Goal: Obtain resource: Download file/media

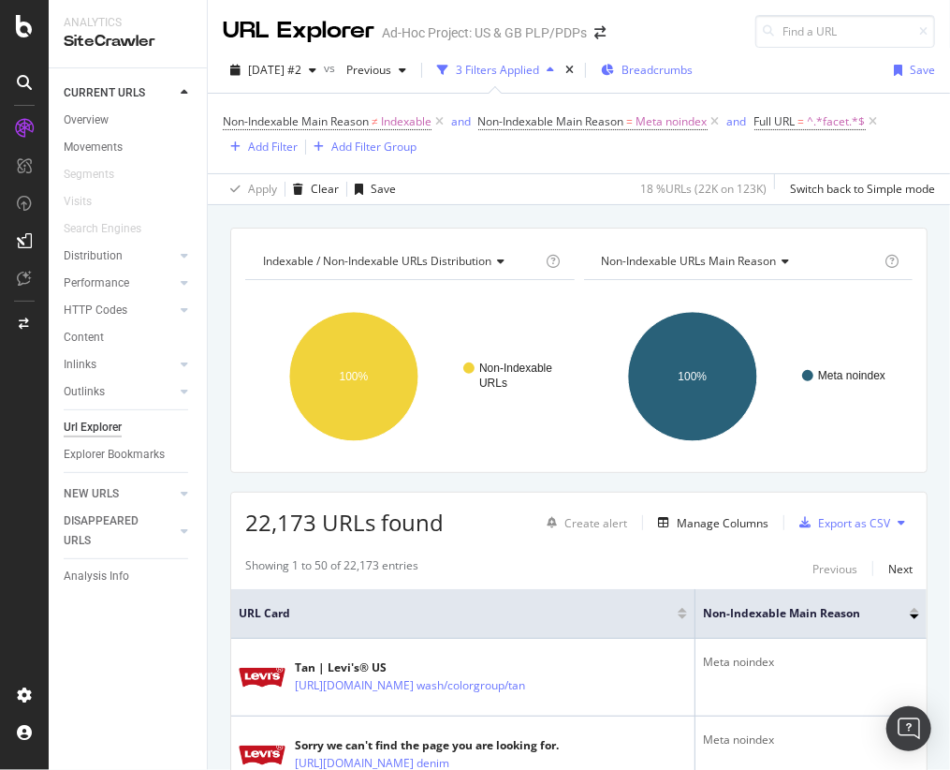
click at [693, 69] on span "Breadcrumbs" at bounding box center [657, 70] width 71 height 16
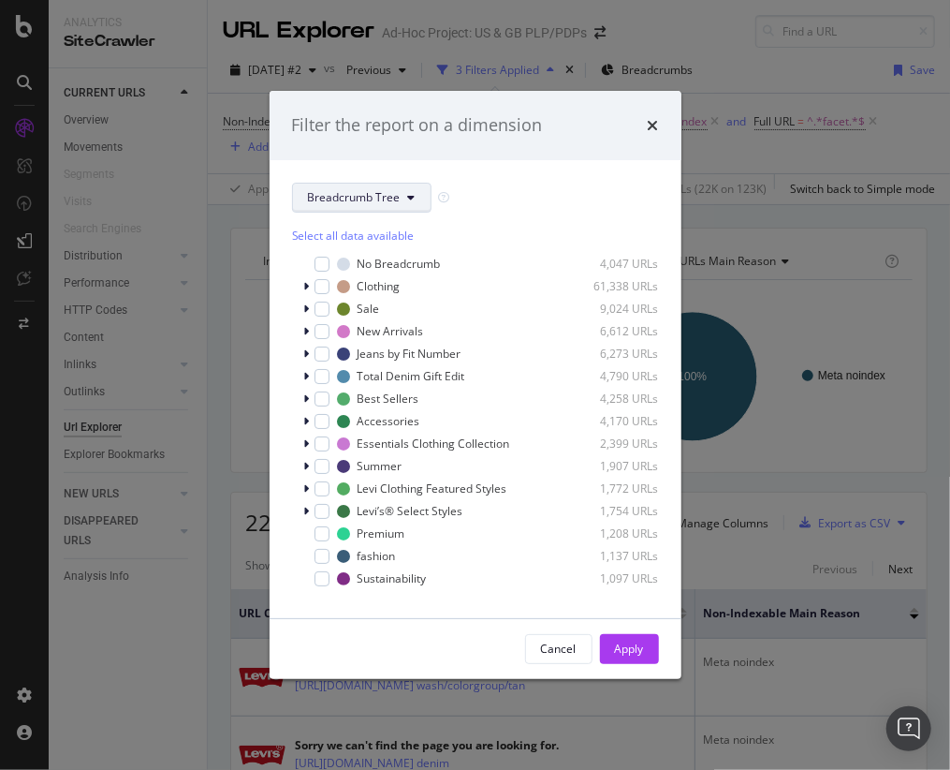
click at [403, 199] on button "Breadcrumb Tree" at bounding box center [361, 198] width 139 height 30
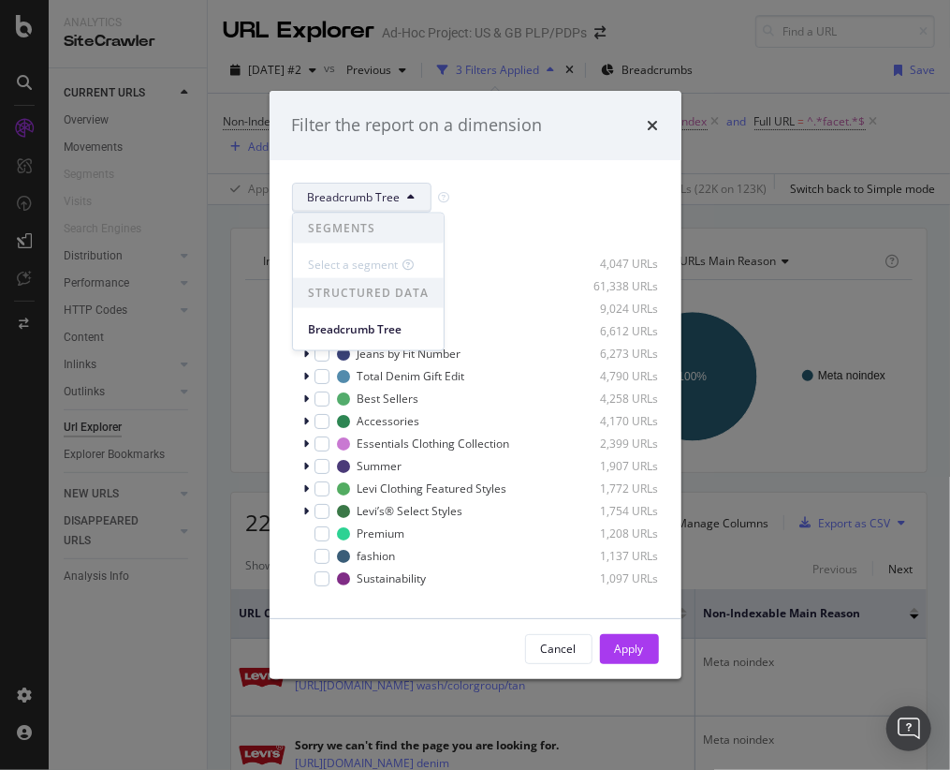
click at [646, 127] on div "Filter the report on a dimension" at bounding box center [475, 125] width 367 height 24
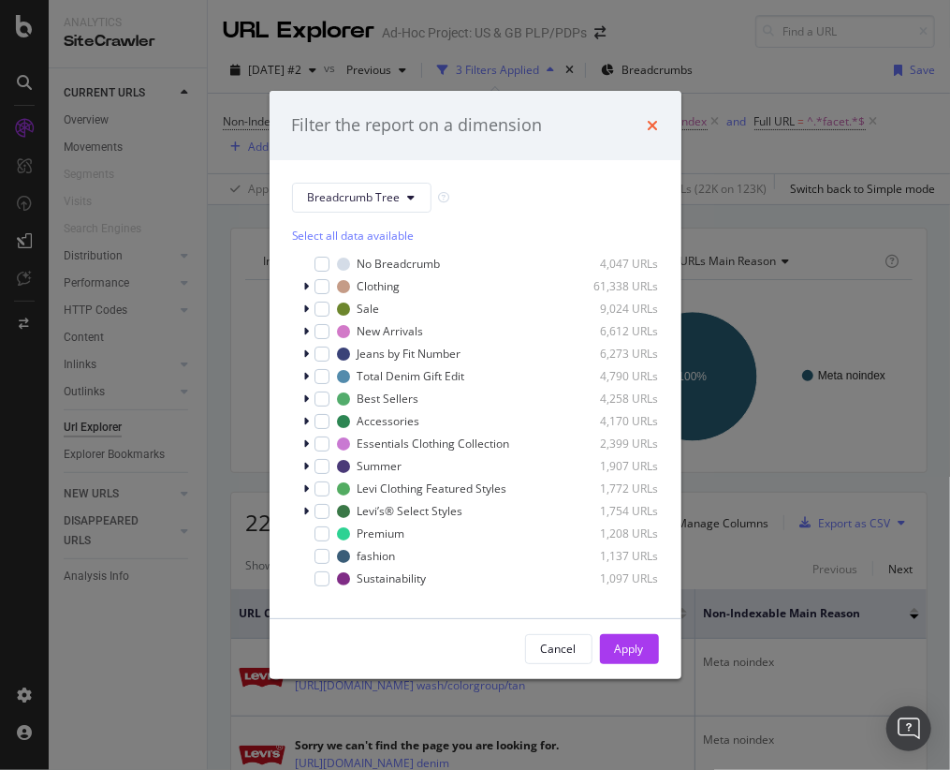
click at [651, 126] on icon "times" at bounding box center [653, 125] width 11 height 15
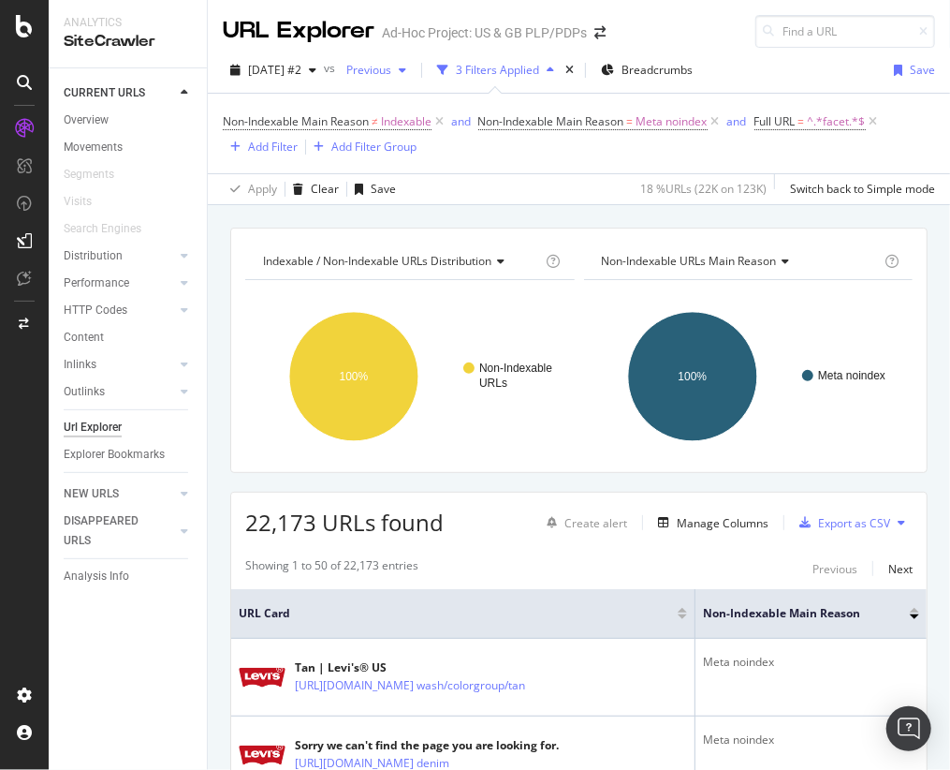
click at [391, 73] on span "Previous" at bounding box center [365, 70] width 52 height 16
click at [324, 96] on div "Non-Indexable Main Reason ≠ Indexable and Non-Indexable Main Reason = Meta noin…" at bounding box center [579, 134] width 712 height 80
click at [287, 148] on div "Add Filter" at bounding box center [273, 147] width 50 height 16
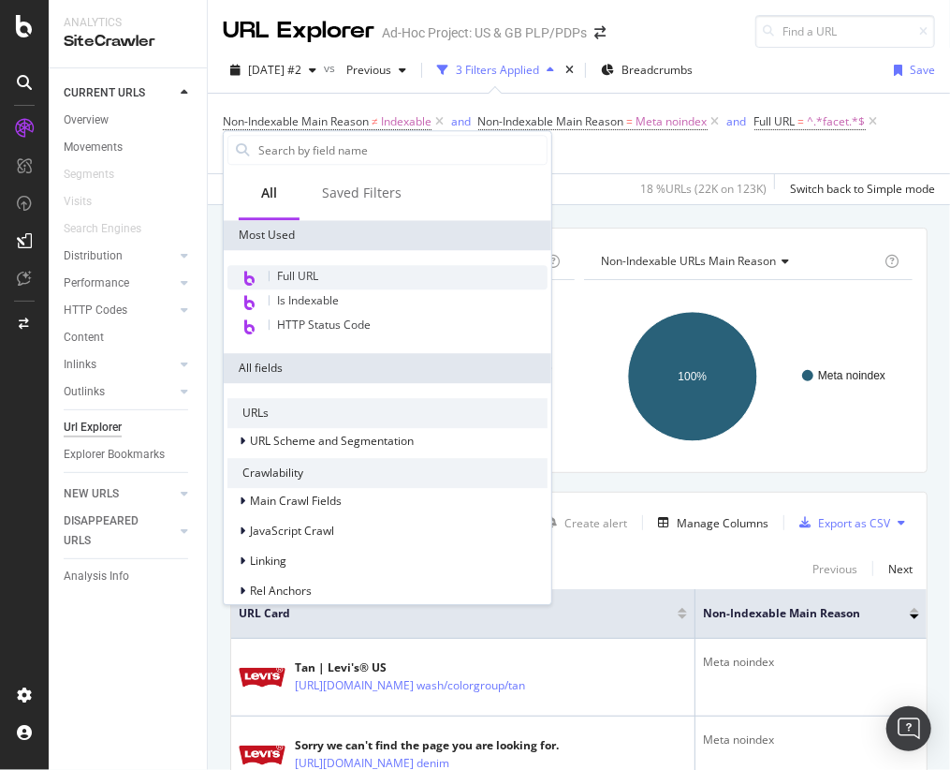
click at [331, 280] on div "Full URL" at bounding box center [387, 277] width 320 height 24
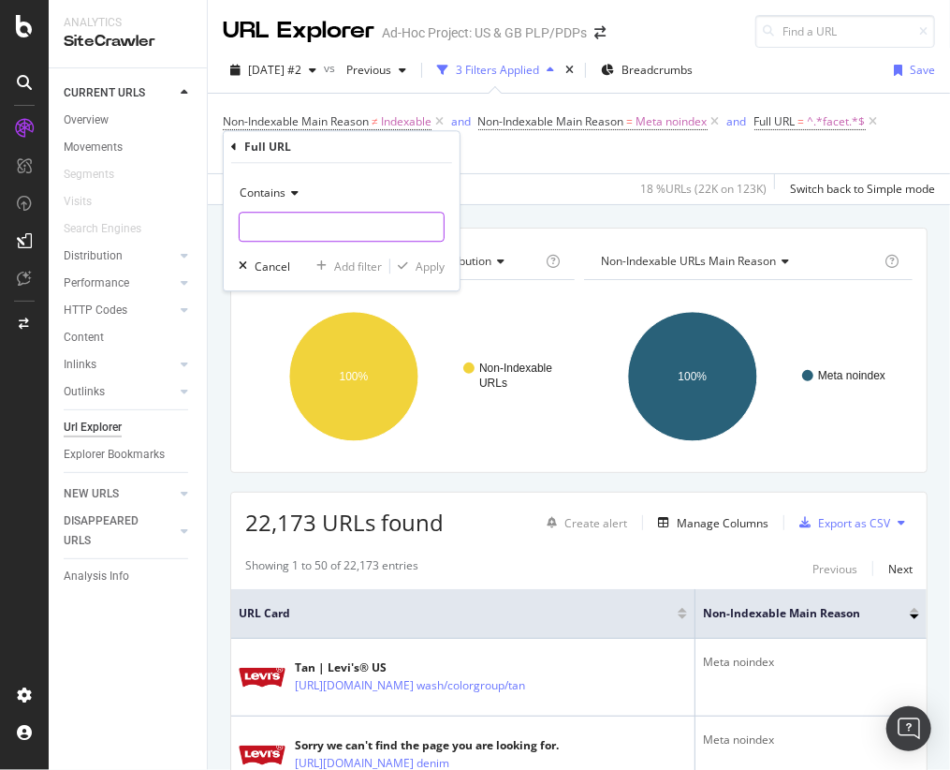
click at [302, 220] on input "text" at bounding box center [342, 227] width 204 height 30
type input "/US/"
click at [433, 271] on div "Apply" at bounding box center [430, 266] width 29 height 16
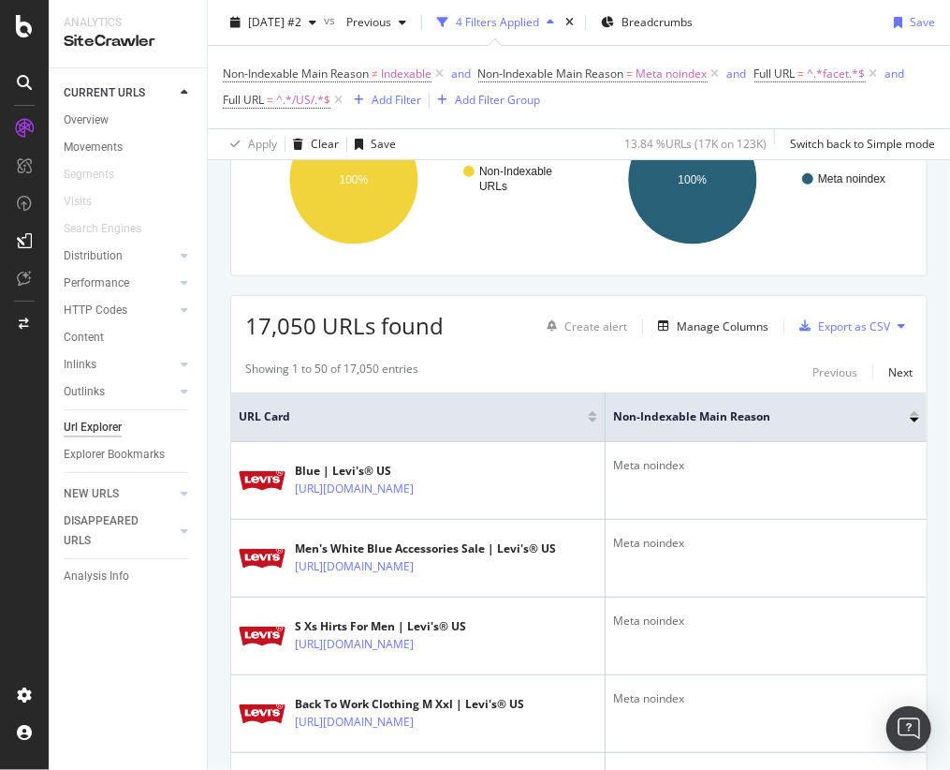
scroll to position [170, 0]
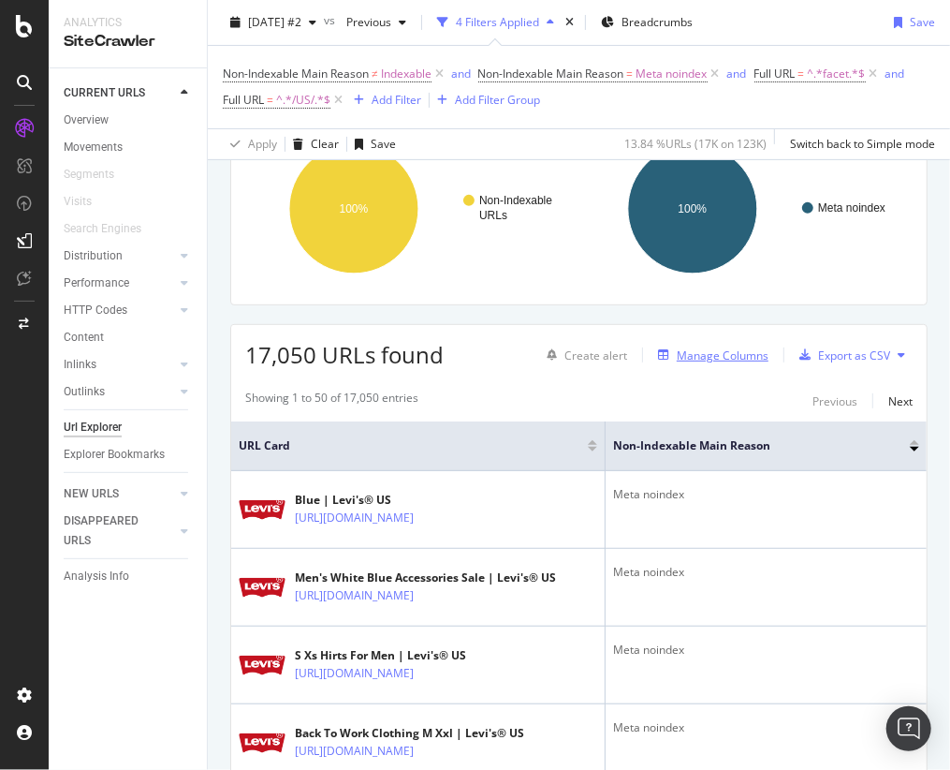
click at [733, 357] on div "Manage Columns" at bounding box center [723, 355] width 92 height 16
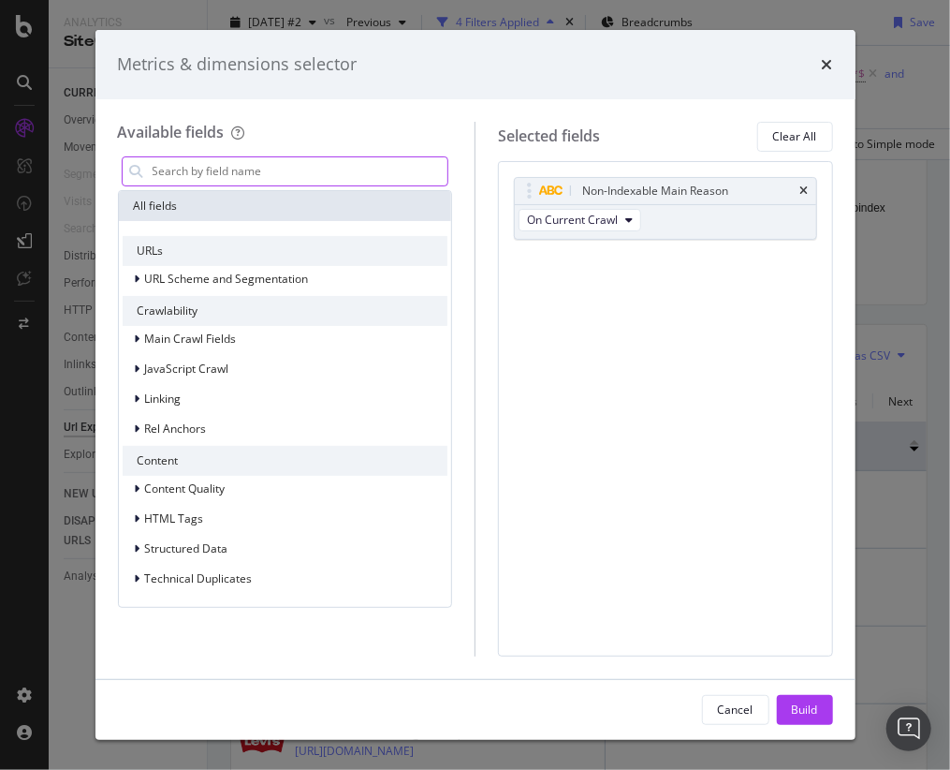
click at [273, 175] on input "modal" at bounding box center [300, 171] width 298 height 28
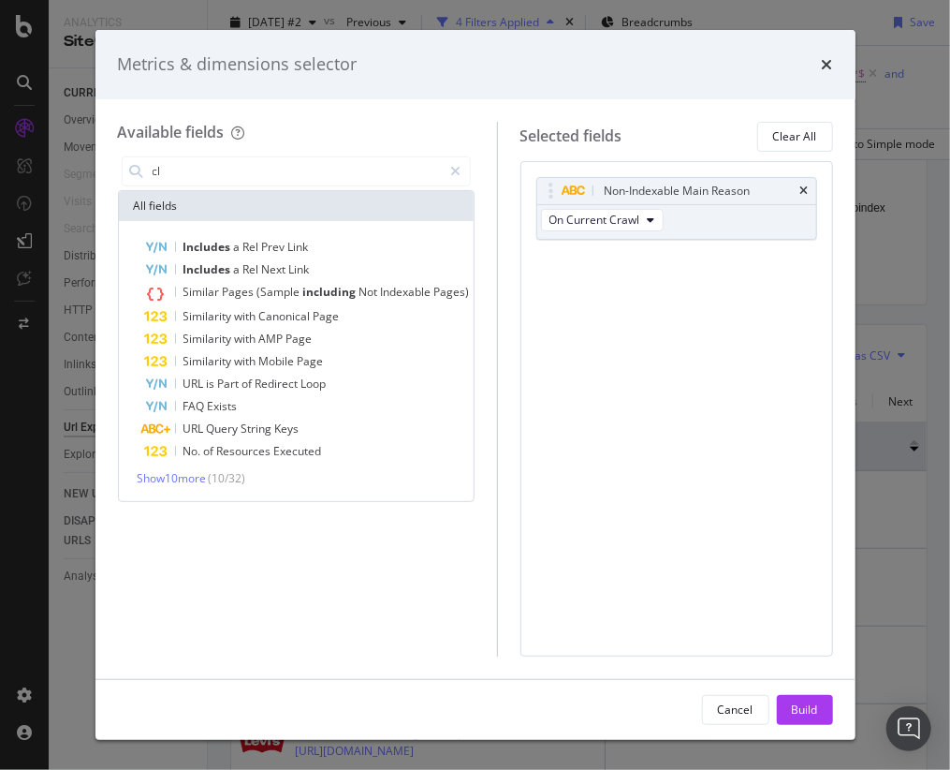
type input "c"
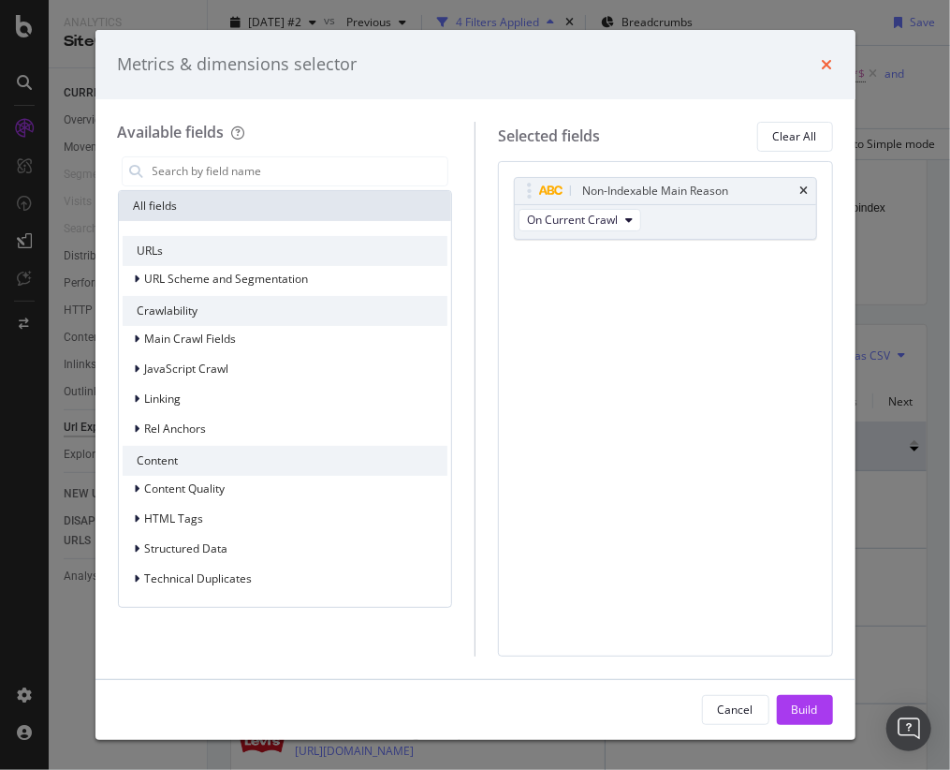
click at [827, 67] on icon "times" at bounding box center [827, 64] width 11 height 15
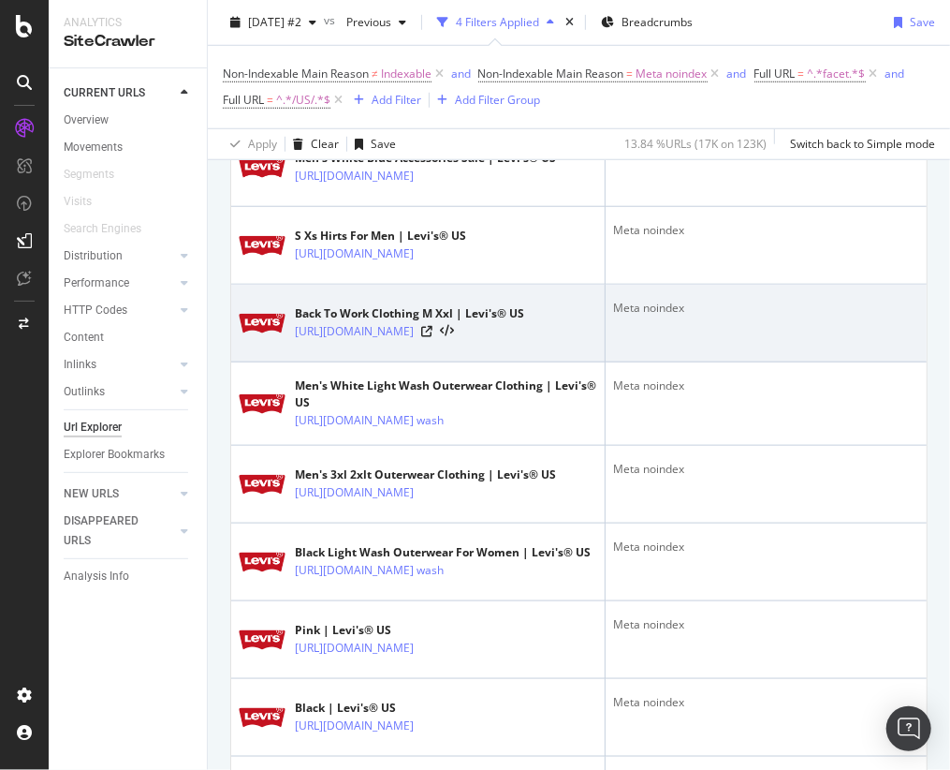
scroll to position [0, 0]
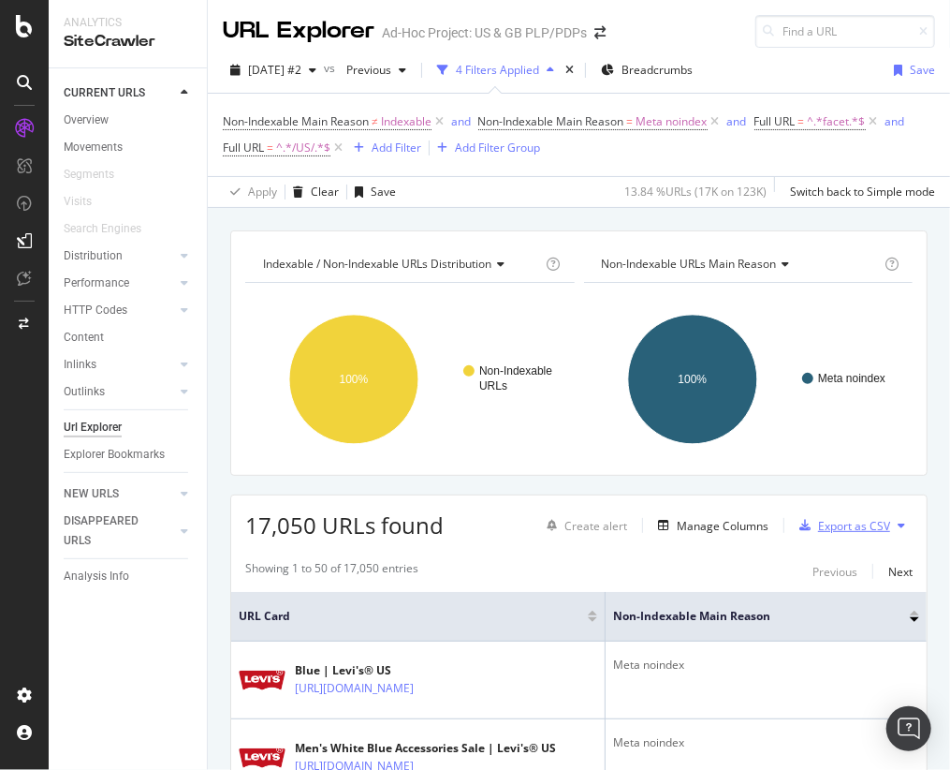
click at [837, 521] on div "Export as CSV" at bounding box center [854, 526] width 72 height 16
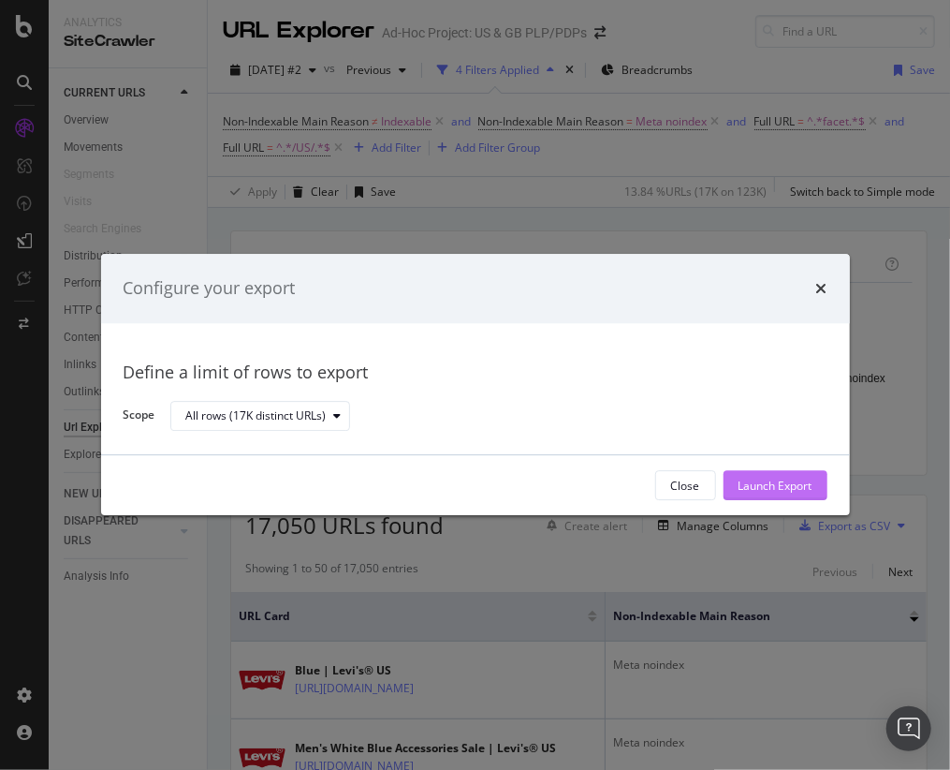
click at [793, 485] on div "Launch Export" at bounding box center [776, 485] width 74 height 16
